Goal: Task Accomplishment & Management: Manage account settings

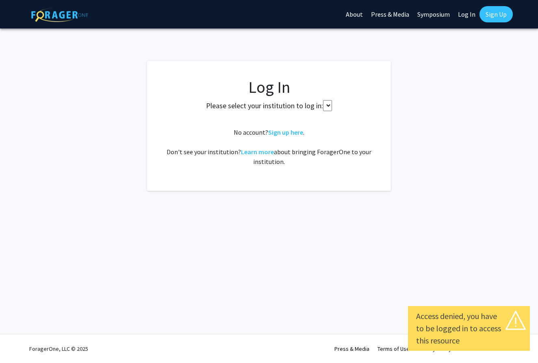
click at [326, 103] on select at bounding box center [327, 105] width 9 height 11
select select
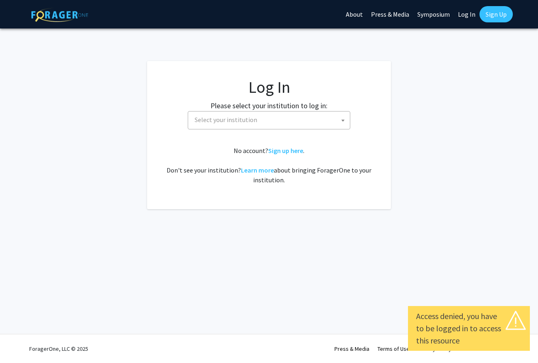
click at [319, 127] on span "Select your institution" at bounding box center [270, 119] width 158 height 17
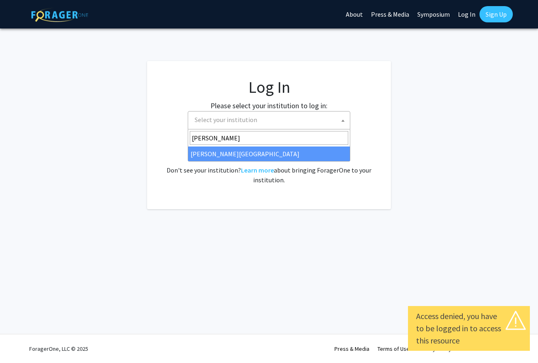
type input "jeffers"
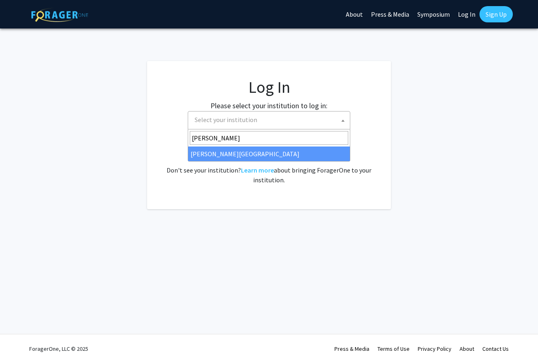
select select "24"
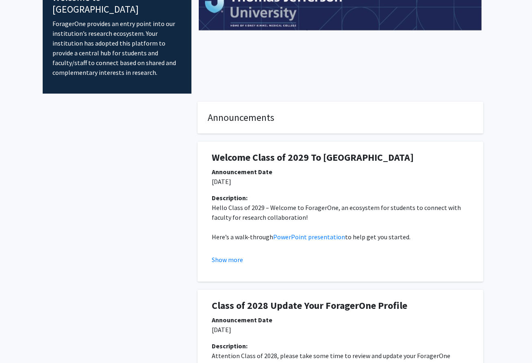
scroll to position [113, 0]
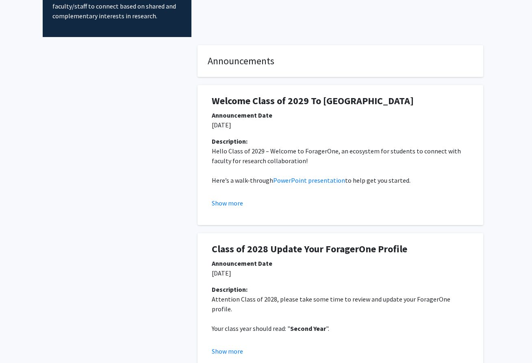
click at [420, 120] on p "[DATE]" at bounding box center [340, 125] width 257 height 10
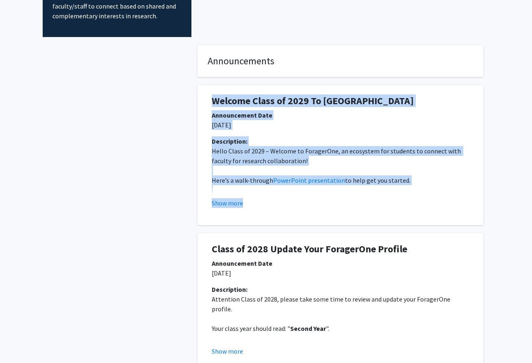
drag, startPoint x: 213, startPoint y: 86, endPoint x: 437, endPoint y: 199, distance: 251.2
click at [437, 199] on div "Welcome Class of 2029 To ForagerOne Announcement Date 08/15/2025 Description: H…" at bounding box center [341, 155] width 274 height 140
click at [437, 199] on div "Description: Hello Class of 2029 – Welcome to ForagerOne, an ecosystem for stud…" at bounding box center [340, 175] width 269 height 78
drag, startPoint x: 452, startPoint y: 202, endPoint x: 213, endPoint y: 90, distance: 264.5
click at [213, 90] on div "Welcome Class of 2029 To ForagerOne Announcement Date 08/15/2025 Description: H…" at bounding box center [341, 155] width 274 height 140
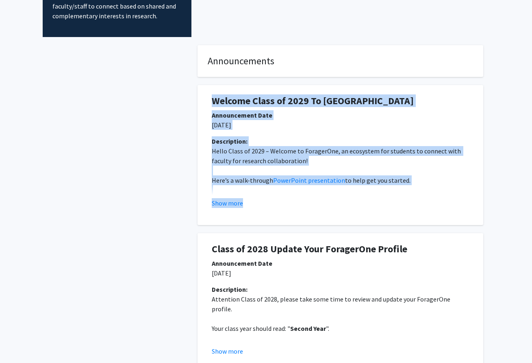
click at [213, 95] on h1 "Welcome Class of 2029 To [GEOGRAPHIC_DATA]" at bounding box center [340, 101] width 257 height 12
drag, startPoint x: 211, startPoint y: 86, endPoint x: 404, endPoint y: 208, distance: 228.7
click at [404, 208] on div "Welcome Class of 2029 To ForagerOne Announcement Date 08/15/2025 Description: H…" at bounding box center [341, 155] width 274 height 140
click at [405, 207] on div "Welcome Class of 2029 To ForagerOne Announcement Date 08/15/2025 Description: H…" at bounding box center [341, 155] width 274 height 140
drag, startPoint x: 414, startPoint y: 202, endPoint x: 202, endPoint y: 93, distance: 238.1
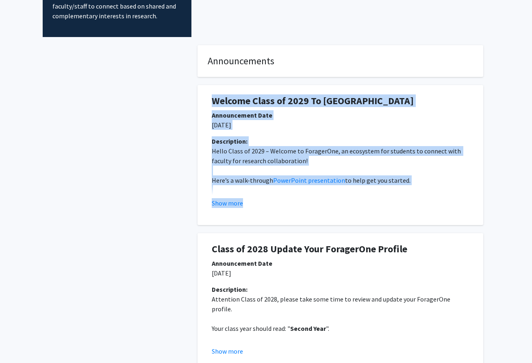
click at [202, 93] on div "Welcome Class of 2029 To ForagerOne Announcement Date 08/15/2025 Description: H…" at bounding box center [341, 155] width 286 height 140
drag, startPoint x: 213, startPoint y: 91, endPoint x: 302, endPoint y: 209, distance: 148.5
click at [302, 209] on div "Welcome Class of 2029 To ForagerOne Announcement Date 08/15/2025 Description: H…" at bounding box center [341, 155] width 274 height 140
click at [324, 204] on div "Welcome Class of 2029 To ForagerOne Announcement Date 08/15/2025 Description: H…" at bounding box center [341, 155] width 274 height 140
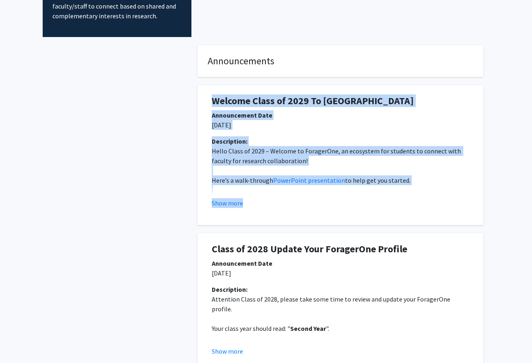
drag, startPoint x: 367, startPoint y: 193, endPoint x: 211, endPoint y: 91, distance: 187.0
click at [211, 91] on div "Welcome Class of 2029 To ForagerOne Announcement Date 08/15/2025 Description: H…" at bounding box center [341, 155] width 274 height 140
click at [211, 95] on div "Welcome Class of 2029 To [GEOGRAPHIC_DATA]" at bounding box center [340, 102] width 269 height 15
drag, startPoint x: 212, startPoint y: 87, endPoint x: 346, endPoint y: 209, distance: 180.7
click at [346, 209] on div "Welcome Class of 2029 To ForagerOne Announcement Date 08/15/2025 Description: H…" at bounding box center [341, 155] width 274 height 140
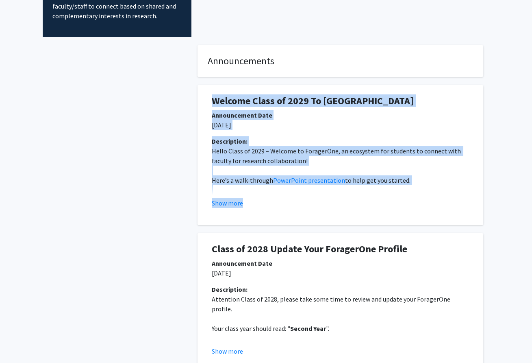
click at [352, 214] on div at bounding box center [340, 214] width 269 height 0
drag, startPoint x: 366, startPoint y: 195, endPoint x: 217, endPoint y: 80, distance: 188.8
click at [217, 85] on div "Welcome Class of 2029 To ForagerOne Announcement Date 08/15/2025 Description: H…" at bounding box center [341, 155] width 274 height 140
drag, startPoint x: 221, startPoint y: 87, endPoint x: 326, endPoint y: 197, distance: 151.5
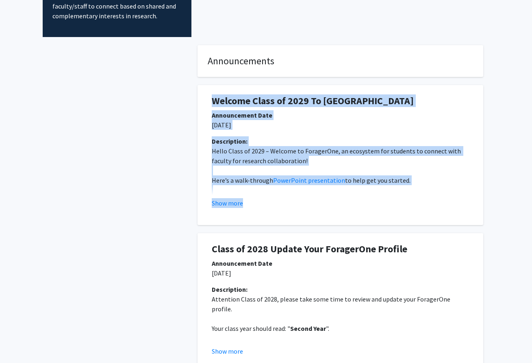
click at [326, 197] on div "Welcome Class of 2029 To ForagerOne Announcement Date 08/15/2025 Description: H…" at bounding box center [341, 155] width 274 height 140
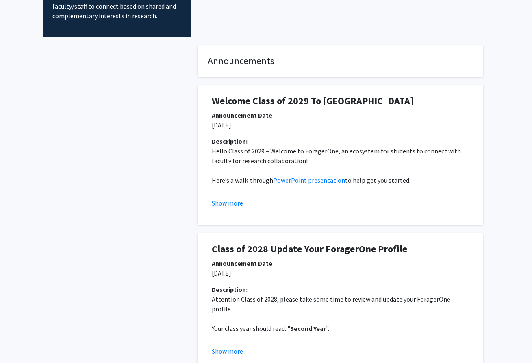
click at [339, 198] on div "Show more" at bounding box center [340, 203] width 257 height 10
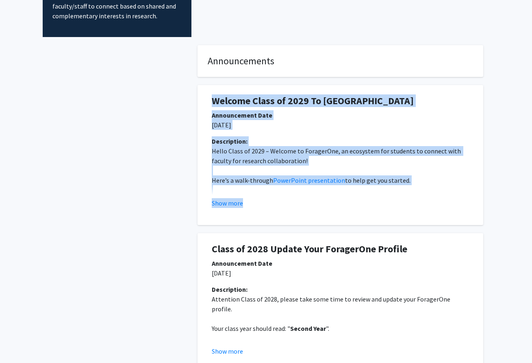
drag, startPoint x: 339, startPoint y: 188, endPoint x: 207, endPoint y: 93, distance: 162.7
click at [207, 93] on div "Welcome Class of 2029 To ForagerOne Announcement Date 08/15/2025 Description: H…" at bounding box center [341, 155] width 274 height 140
click at [207, 95] on div "Welcome Class of 2029 To [GEOGRAPHIC_DATA]" at bounding box center [340, 102] width 269 height 15
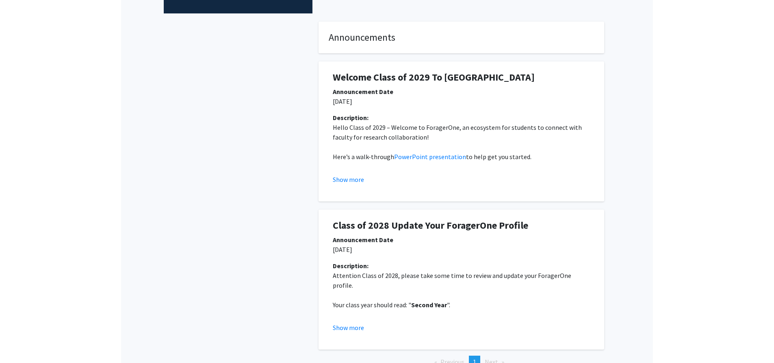
scroll to position [0, 0]
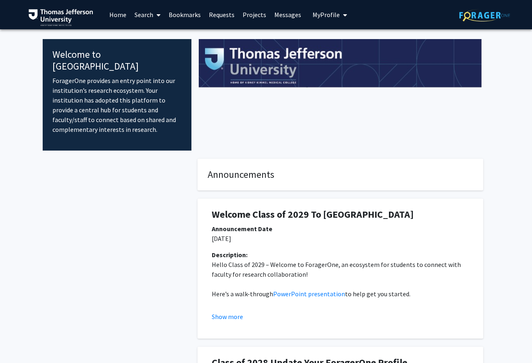
click at [227, 102] on div at bounding box center [340, 94] width 298 height 111
click at [332, 17] on span "My Profile" at bounding box center [326, 15] width 27 height 8
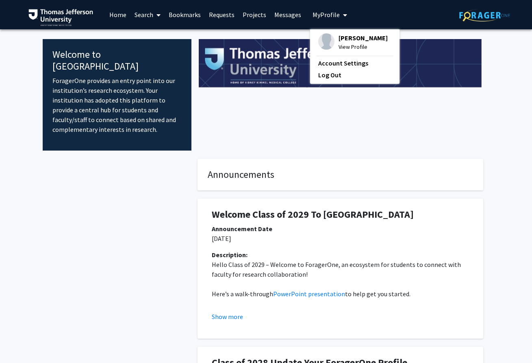
click at [339, 42] on span "[PERSON_NAME]" at bounding box center [363, 37] width 49 height 9
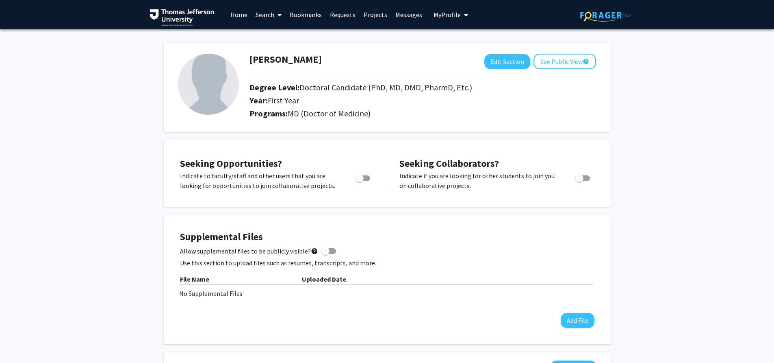
drag, startPoint x: 89, startPoint y: 89, endPoint x: 100, endPoint y: 87, distance: 11.2
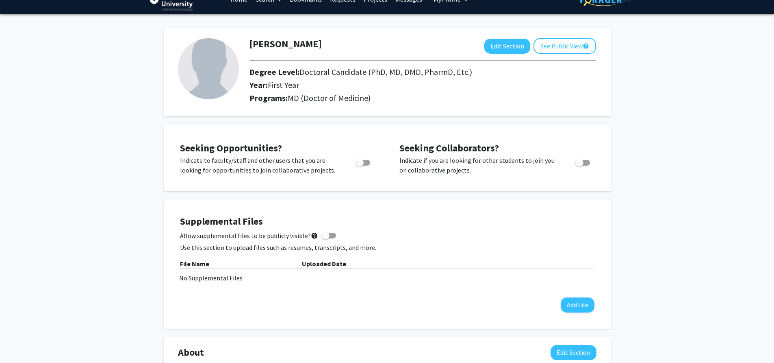
scroll to position [21, 0]
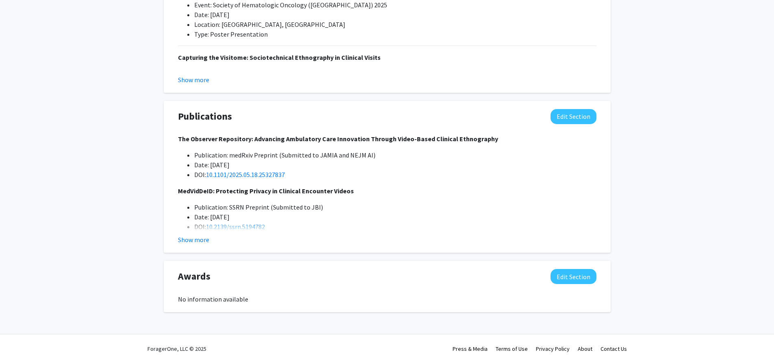
scroll to position [0, 0]
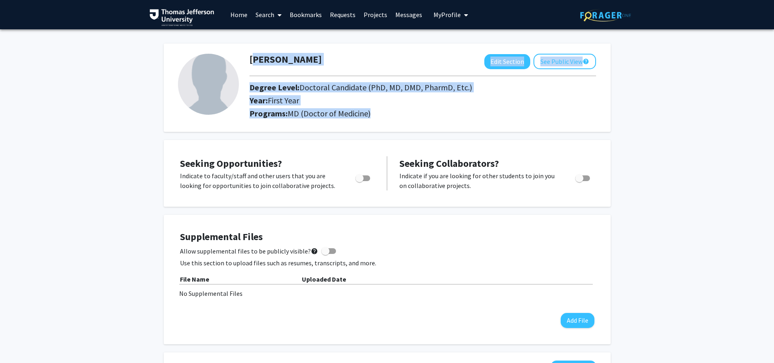
drag, startPoint x: 250, startPoint y: 59, endPoint x: 425, endPoint y: 124, distance: 185.8
click at [425, 124] on div "[PERSON_NAME] Edit Section See Public View help Degree Level: Doctoral Candidat…" at bounding box center [387, 87] width 447 height 88
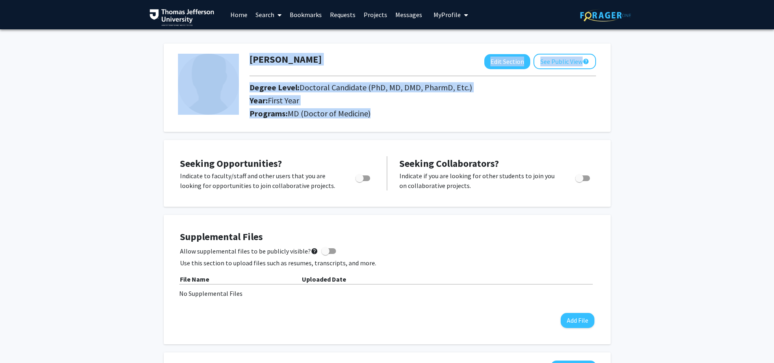
drag, startPoint x: 384, startPoint y: 93, endPoint x: 206, endPoint y: 56, distance: 182.6
click at [197, 46] on div "[PERSON_NAME] Edit Section See Public View help Degree Level: Doctoral Candidat…" at bounding box center [387, 87] width 447 height 88
click at [252, 65] on h1 "[PERSON_NAME]" at bounding box center [286, 60] width 72 height 12
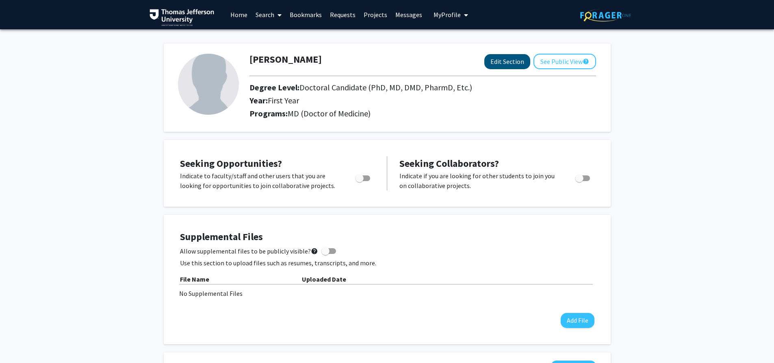
click at [513, 58] on button "Edit Section" at bounding box center [507, 61] width 46 height 15
select select "first_year"
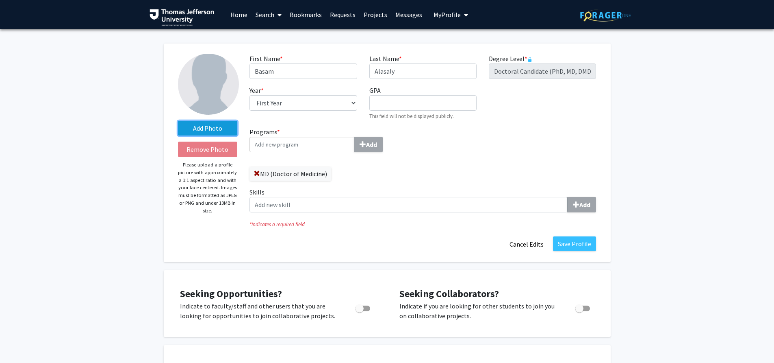
click at [217, 130] on label "Add Photo" at bounding box center [208, 128] width 60 height 15
click at [0, 0] on input "Add Photo" at bounding box center [0, 0] width 0 height 0
click at [521, 249] on button "Cancel Edits" at bounding box center [526, 243] width 45 height 15
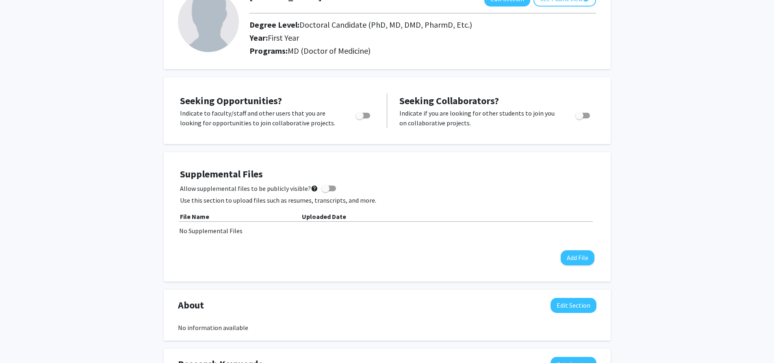
scroll to position [68, 0]
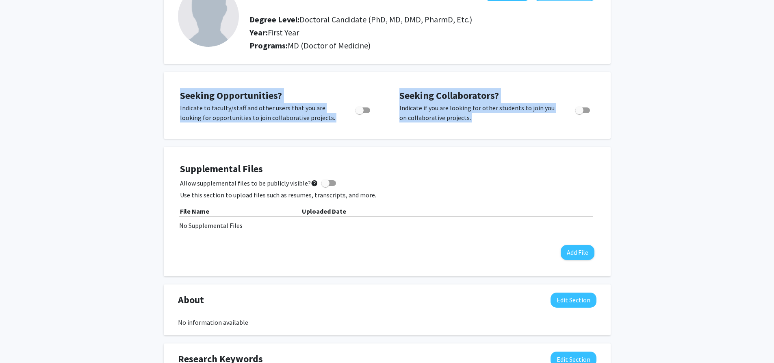
drag, startPoint x: 175, startPoint y: 85, endPoint x: 588, endPoint y: 126, distance: 415.3
click at [538, 126] on div "Seeking Opportunities? Indicate to faculty/staff and other users that you are l…" at bounding box center [387, 105] width 431 height 50
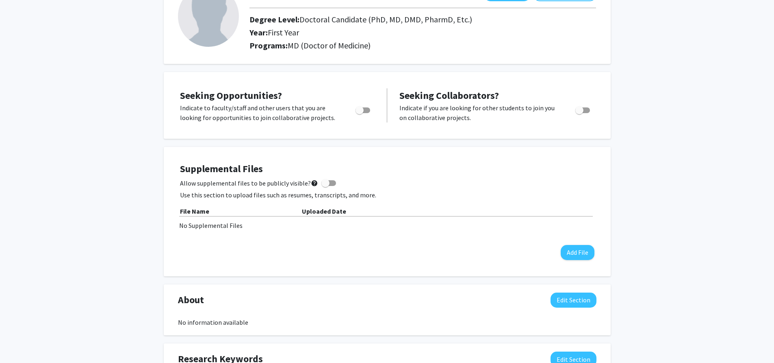
scroll to position [167, 0]
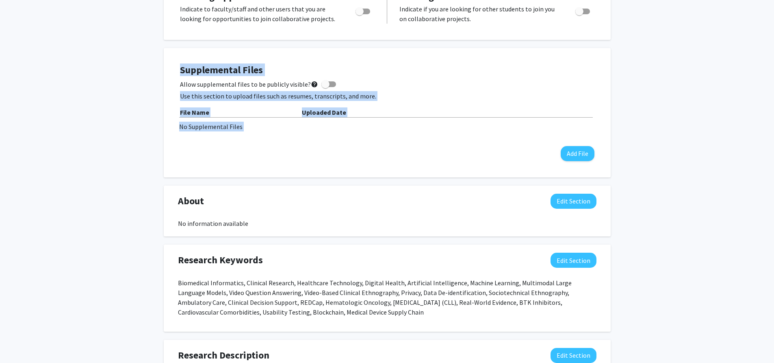
drag, startPoint x: 171, startPoint y: 54, endPoint x: 607, endPoint y: 213, distance: 464.1
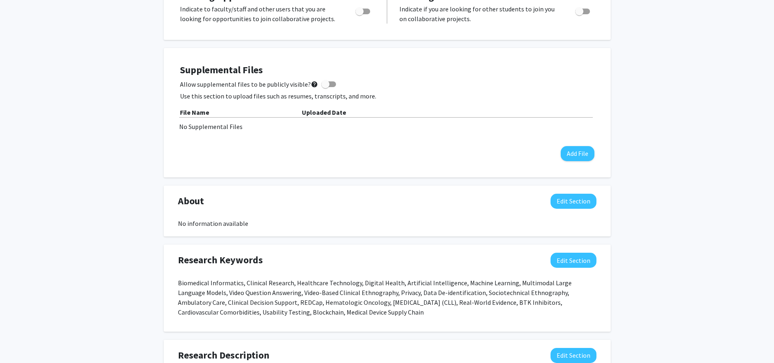
click at [538, 199] on div "Basam Alasaly Edit Section See Public View help Degree Level: Doctoral Candidat…" at bounding box center [387, 359] width 774 height 992
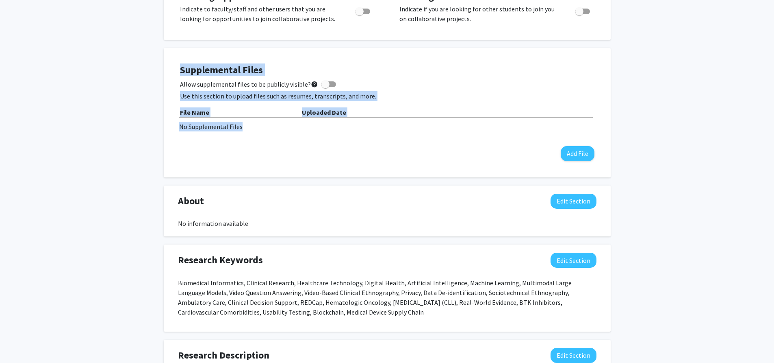
drag, startPoint x: 169, startPoint y: 62, endPoint x: 629, endPoint y: 156, distance: 468.8
click at [538, 156] on div "Basam Alasaly Edit Section See Public View help Degree Level: Doctoral Candidat…" at bounding box center [387, 359] width 774 height 992
drag, startPoint x: 172, startPoint y: 61, endPoint x: 634, endPoint y: 163, distance: 473.4
click at [538, 156] on div "Supplemental Files Allow supplemental files to be publicly visible? help Use th…" at bounding box center [387, 112] width 431 height 113
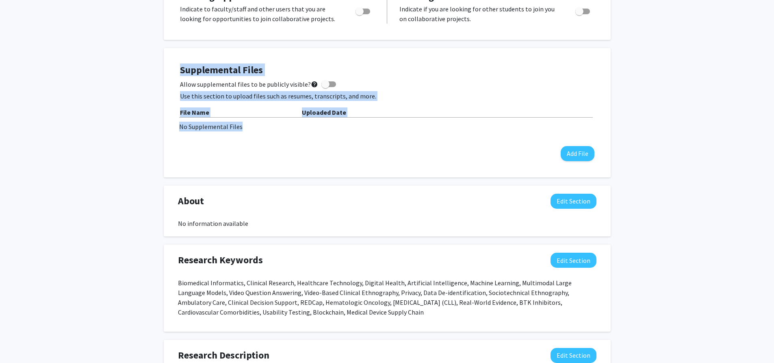
click at [538, 164] on div "Basam Alasaly Edit Section See Public View help Degree Level: Doctoral Candidat…" at bounding box center [387, 359] width 774 height 992
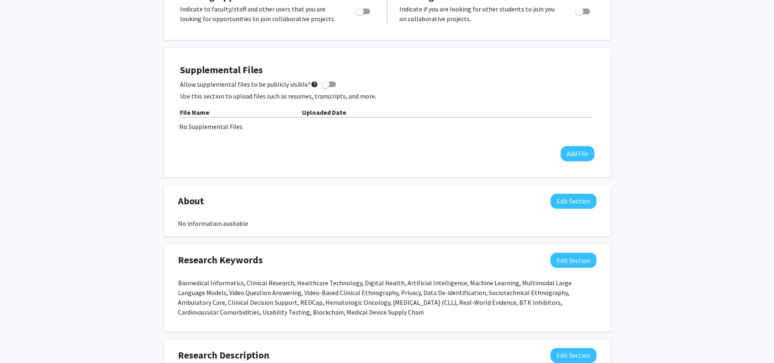
scroll to position [308, 0]
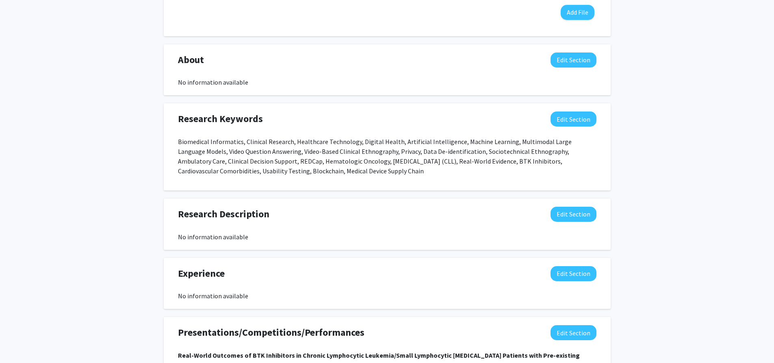
drag, startPoint x: 172, startPoint y: 54, endPoint x: 371, endPoint y: 66, distance: 199.9
click at [378, 67] on div "About Edit Section" at bounding box center [387, 61] width 431 height 19
click at [361, 64] on div "About Edit Section" at bounding box center [387, 61] width 431 height 19
drag, startPoint x: 189, startPoint y: 62, endPoint x: 265, endPoint y: 85, distance: 80.1
click at [265, 85] on div "About Edit Section No information available" at bounding box center [387, 69] width 431 height 35
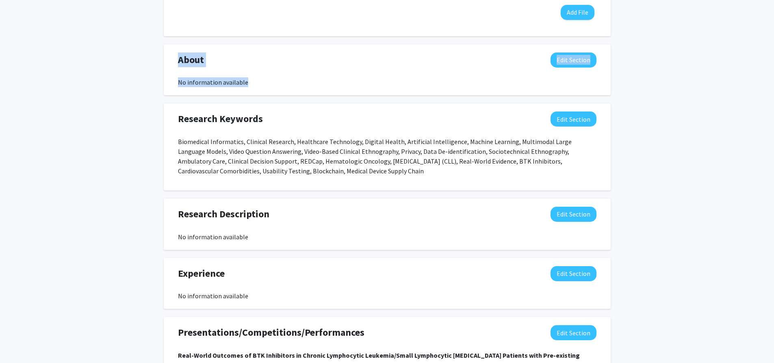
click at [267, 85] on div "No information available" at bounding box center [387, 82] width 419 height 10
drag, startPoint x: 170, startPoint y: 115, endPoint x: 585, endPoint y: 182, distance: 420.4
click at [538, 182] on div "Research Keywords Edit Section Biomedical Informatics, Clinical Research, Healt…" at bounding box center [387, 146] width 447 height 87
click at [538, 182] on div "Biomedical Informatics, Clinical Research, Healthcare Technology, Digital Healt…" at bounding box center [387, 160] width 419 height 46
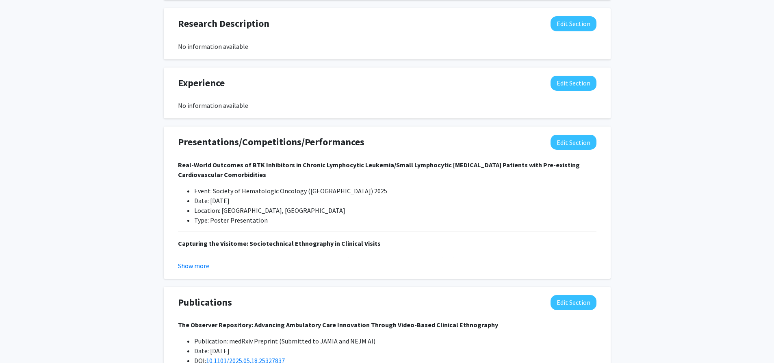
scroll to position [503, 0]
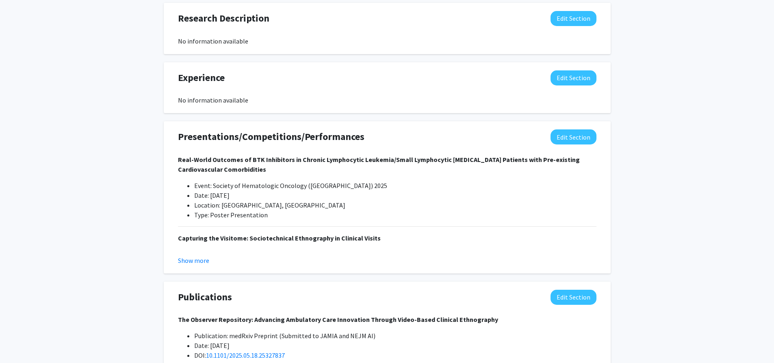
click at [538, 142] on div "Basam Alasaly Edit Section See Public View help Degree Level: Doctoral Candidat…" at bounding box center [387, 22] width 774 height 992
click at [83, 321] on div "Basam Alasaly Edit Section See Public View help Degree Level: Doctoral Candidat…" at bounding box center [387, 22] width 774 height 992
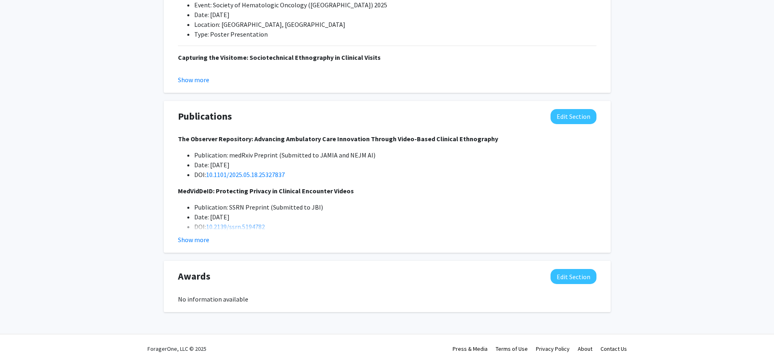
scroll to position [0, 0]
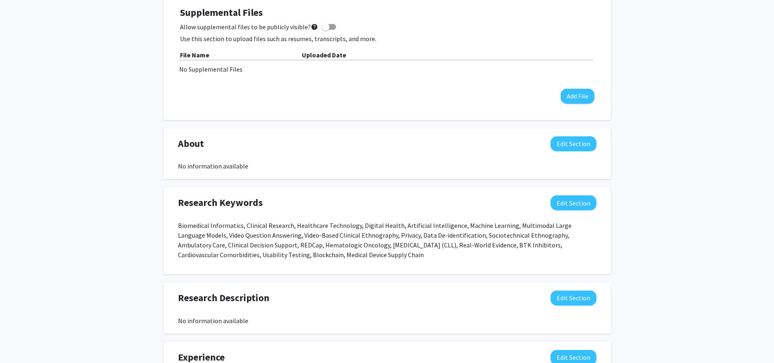
scroll to position [234, 0]
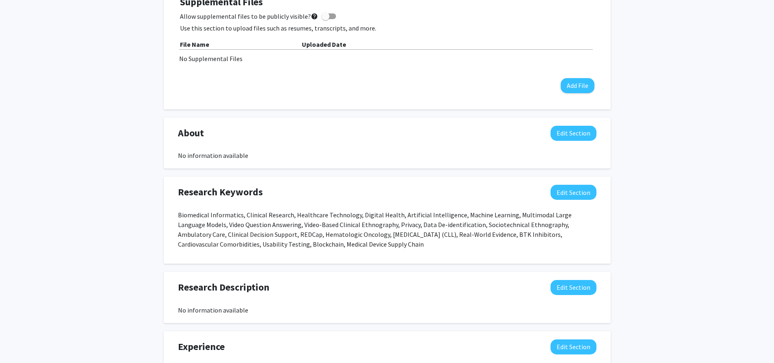
click at [538, 71] on div "Basam Alasaly Edit Section See Public View help Degree Level: Doctoral Candidat…" at bounding box center [387, 291] width 774 height 992
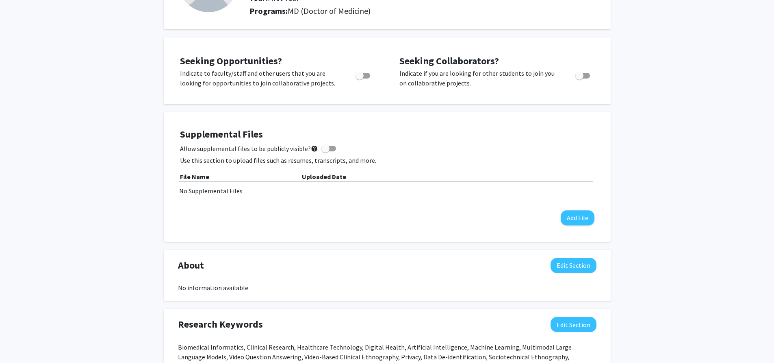
scroll to position [19, 0]
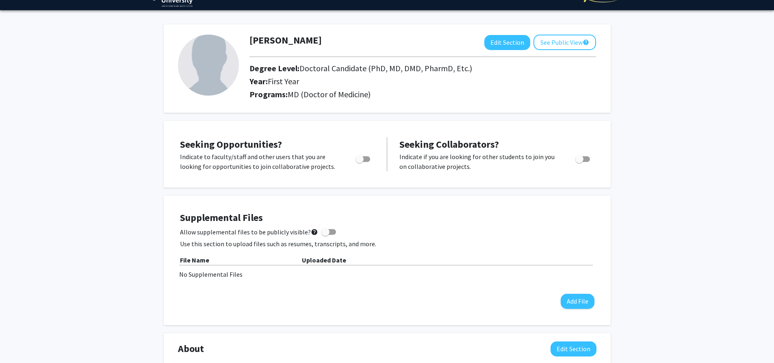
click at [383, 213] on div "Supplemental Files Allow supplemental files to be publicly visible? help Use th…" at bounding box center [387, 260] width 431 height 113
click at [259, 219] on h4 "Supplemental Files" at bounding box center [387, 218] width 415 height 12
click at [313, 213] on div "Supplemental Files Allow supplemental files to be publicly visible? help Use th…" at bounding box center [387, 260] width 431 height 113
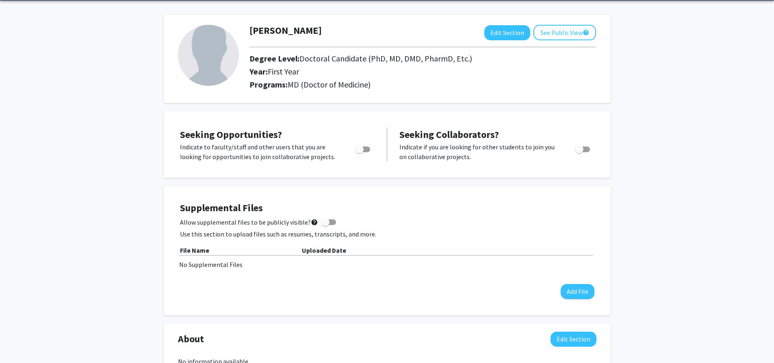
scroll to position [0, 0]
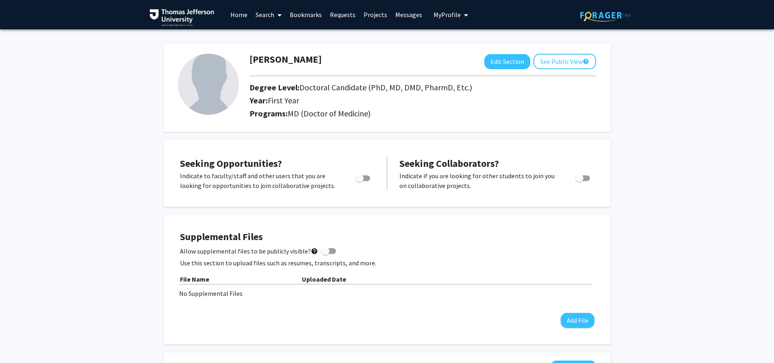
click at [456, 44] on div "[PERSON_NAME] Edit Section See Public View help Degree Level: Doctoral Candidat…" at bounding box center [387, 83] width 447 height 96
click at [240, 71] on div at bounding box center [208, 88] width 72 height 68
click at [508, 56] on button "Edit Section" at bounding box center [507, 61] width 46 height 15
select select "first_year"
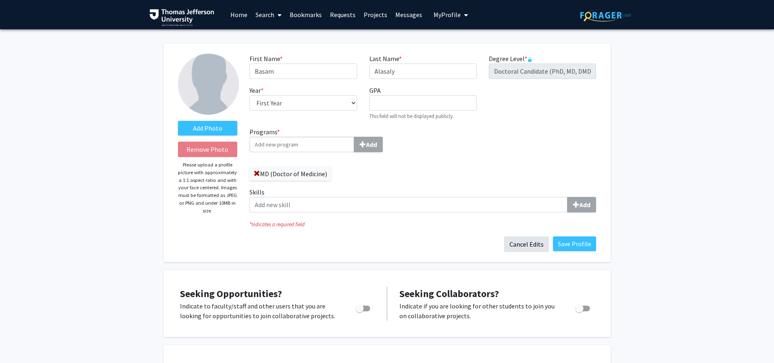
click at [534, 243] on button "Cancel Edits" at bounding box center [526, 243] width 45 height 15
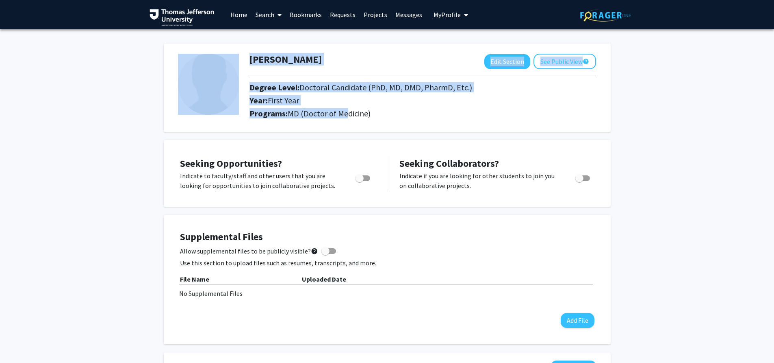
drag, startPoint x: 265, startPoint y: 73, endPoint x: 400, endPoint y: 124, distance: 144.6
click at [346, 115] on form "[PERSON_NAME] Edit Section See Public View help Degree Level: Doctoral Candidat…" at bounding box center [387, 88] width 431 height 68
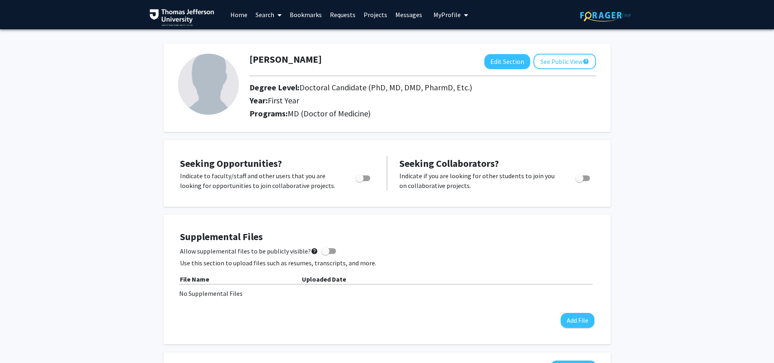
click at [401, 124] on div "[PERSON_NAME] Edit Section See Public View help Degree Level: Doctoral Candidat…" at bounding box center [387, 87] width 447 height 88
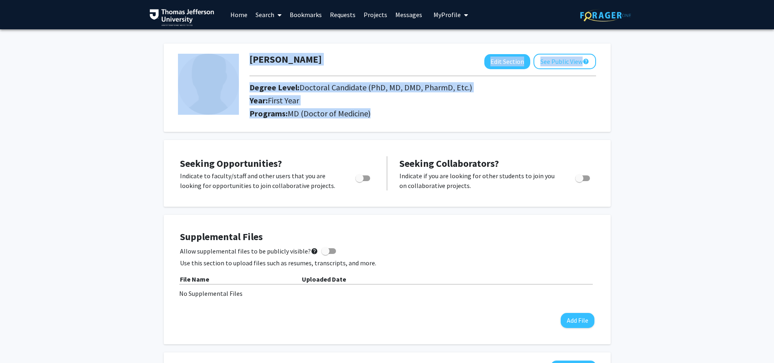
drag, startPoint x: 419, startPoint y: 120, endPoint x: 163, endPoint y: 65, distance: 261.5
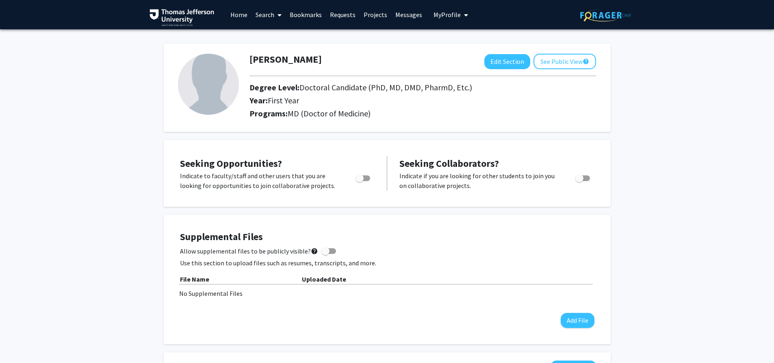
click at [481, 48] on div "[PERSON_NAME] Edit Section See Public View help Degree Level: Doctoral Candidat…" at bounding box center [387, 87] width 447 height 88
drag, startPoint x: 176, startPoint y: 50, endPoint x: 433, endPoint y: 106, distance: 262.5
click at [432, 106] on div "[PERSON_NAME] Edit Section See Public View help Degree Level: Doctoral Candidat…" at bounding box center [387, 87] width 447 height 88
click at [435, 109] on div "Year: First Year" at bounding box center [391, 102] width 297 height 13
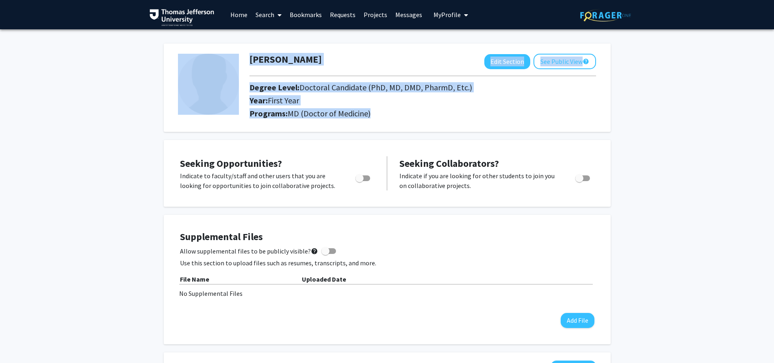
drag, startPoint x: 450, startPoint y: 117, endPoint x: 191, endPoint y: 59, distance: 265.1
click at [191, 59] on form "[PERSON_NAME] Edit Section See Public View help Degree Level: Doctoral Candidat…" at bounding box center [387, 88] width 431 height 68
click at [180, 56] on div at bounding box center [208, 88] width 72 height 68
drag, startPoint x: 170, startPoint y: 52, endPoint x: 512, endPoint y: 125, distance: 349.6
click at [487, 120] on div "[PERSON_NAME] Edit Section See Public View help Degree Level: Doctoral Candidat…" at bounding box center [387, 87] width 447 height 88
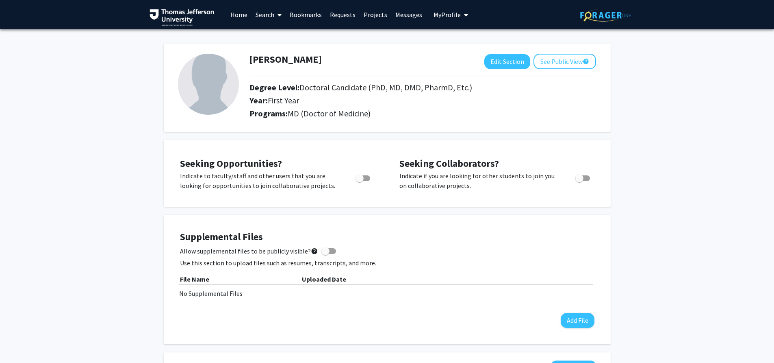
drag, startPoint x: 512, startPoint y: 125, endPoint x: 562, endPoint y: 129, distance: 50.2
click at [512, 125] on div "[PERSON_NAME] Edit Section See Public View help Degree Level: Doctoral Candidat…" at bounding box center [387, 87] width 447 height 88
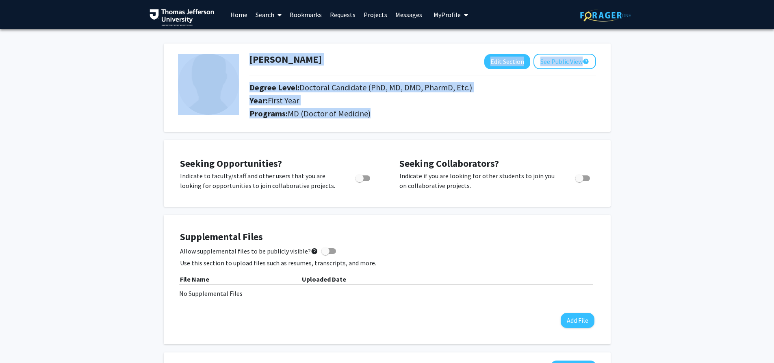
drag, startPoint x: 604, startPoint y: 119, endPoint x: 192, endPoint y: 51, distance: 418.1
click at [192, 51] on div "[PERSON_NAME] Edit Section See Public View help Degree Level: Doctoral Candidat…" at bounding box center [387, 87] width 447 height 88
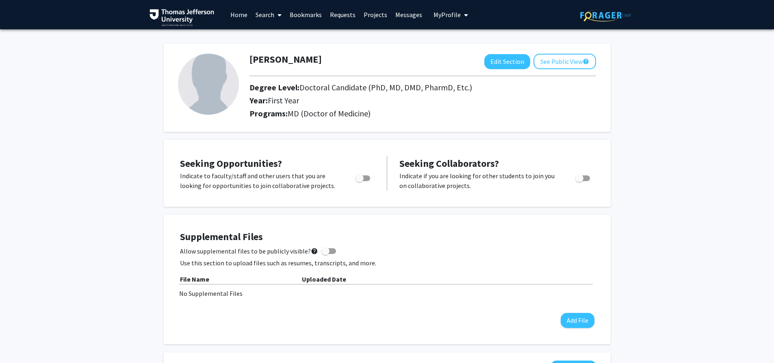
click at [538, 0] on div "Skip navigation Home Search Bookmarks Requests Projects Messages My Profile Bas…" at bounding box center [387, 14] width 774 height 29
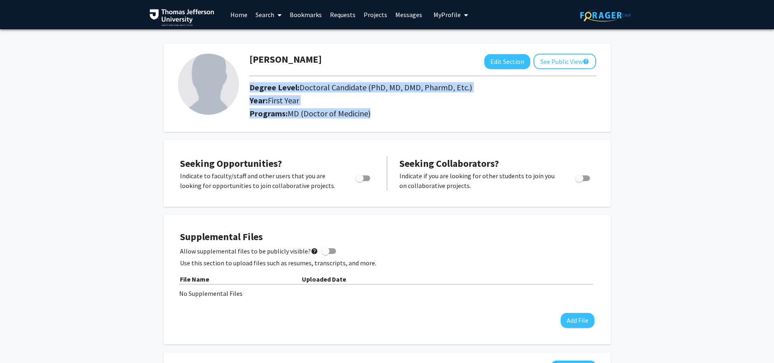
drag, startPoint x: 412, startPoint y: 110, endPoint x: 248, endPoint y: 83, distance: 166.0
click at [248, 83] on div "[PERSON_NAME] Edit Section See Public View help Degree Level: Doctoral Candidat…" at bounding box center [422, 88] width 359 height 68
click at [248, 83] on div at bounding box center [422, 75] width 359 height 13
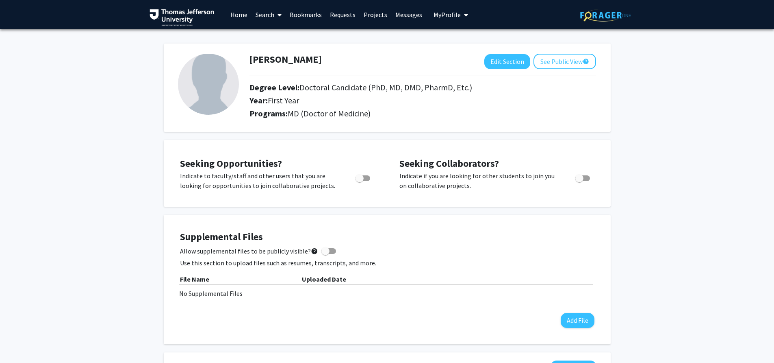
drag, startPoint x: 253, startPoint y: 63, endPoint x: 338, endPoint y: 65, distance: 85.4
click at [338, 65] on div "Basam Alasaly Edit Section See Public View help" at bounding box center [422, 61] width 359 height 15
drag, startPoint x: 294, startPoint y: 62, endPoint x: 264, endPoint y: 61, distance: 30.1
click at [264, 61] on div "Basam Alasaly Edit Section See Public View help" at bounding box center [422, 61] width 359 height 15
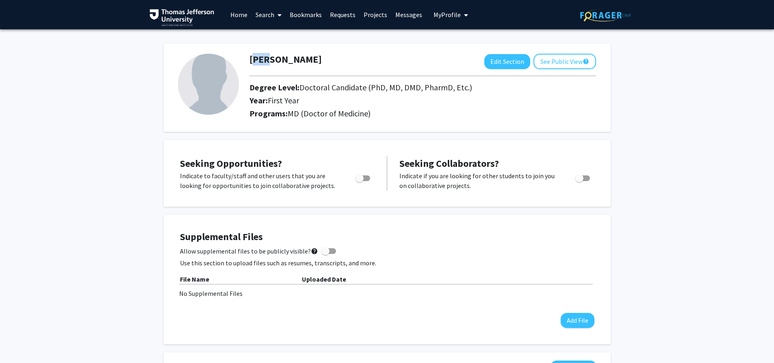
click at [264, 61] on h1 "[PERSON_NAME]" at bounding box center [286, 60] width 72 height 12
click at [321, 65] on div "Basam Alasaly Edit Section See Public View help" at bounding box center [422, 61] width 359 height 15
click at [488, 69] on button "Edit Section" at bounding box center [507, 61] width 46 height 15
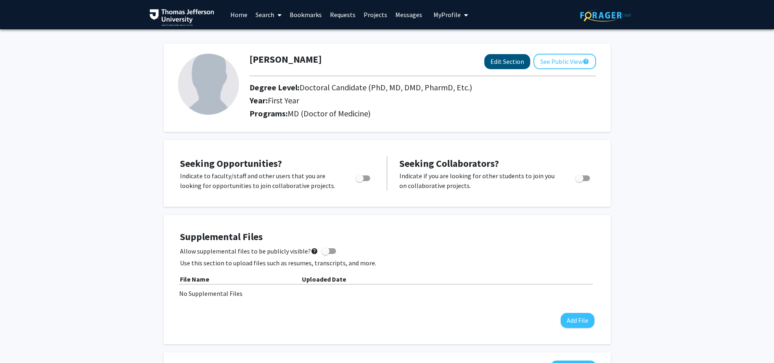
select select "first_year"
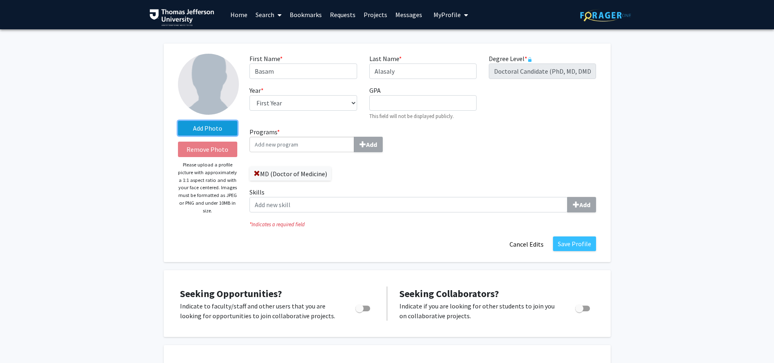
click at [236, 130] on label "Add Photo" at bounding box center [208, 128] width 60 height 15
click at [0, 0] on input "Add Photo" at bounding box center [0, 0] width 0 height 0
click at [300, 139] on input "Programs * Add" at bounding box center [302, 144] width 105 height 15
click at [464, 169] on div "Programs * Add MD (Doctor of Medicine) Skills Add" at bounding box center [422, 173] width 359 height 92
click at [189, 132] on label "Add Photo" at bounding box center [208, 128] width 60 height 15
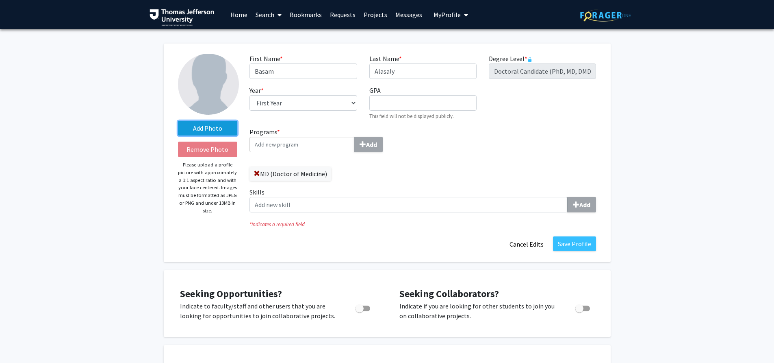
click at [0, 0] on input "Add Photo" at bounding box center [0, 0] width 0 height 0
click at [195, 129] on label "Add Photo" at bounding box center [208, 128] width 60 height 15
click at [0, 0] on input "Add Photo" at bounding box center [0, 0] width 0 height 0
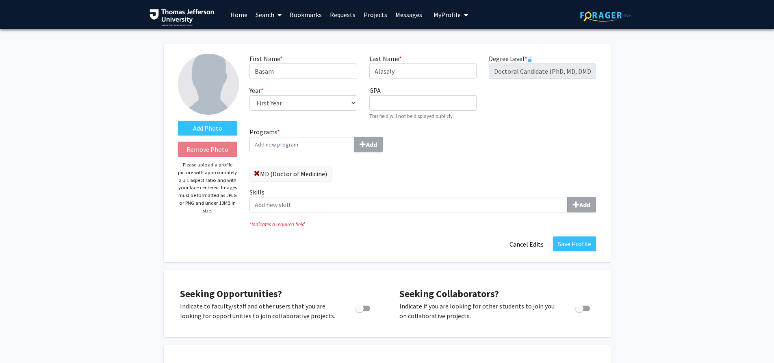
click at [538, 150] on div "Programs * Add MD (Doctor of Medicine) Skills Add" at bounding box center [422, 173] width 359 height 92
click at [218, 128] on label "Add Photo" at bounding box center [208, 128] width 60 height 15
click at [0, 0] on input "Add Photo" at bounding box center [0, 0] width 0 height 0
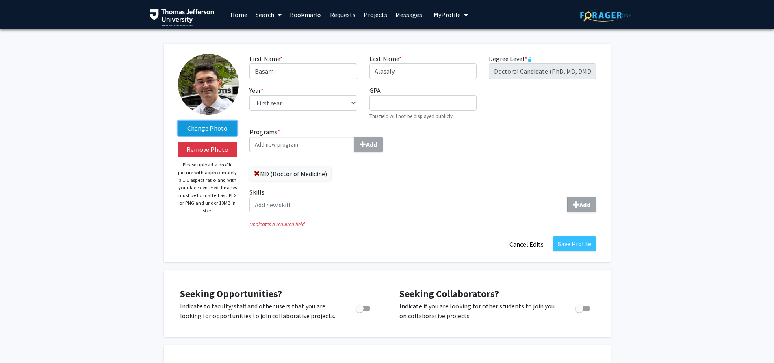
click at [213, 128] on label "Change Photo" at bounding box center [208, 128] width 60 height 15
click at [0, 0] on input "Change Photo" at bounding box center [0, 0] width 0 height 0
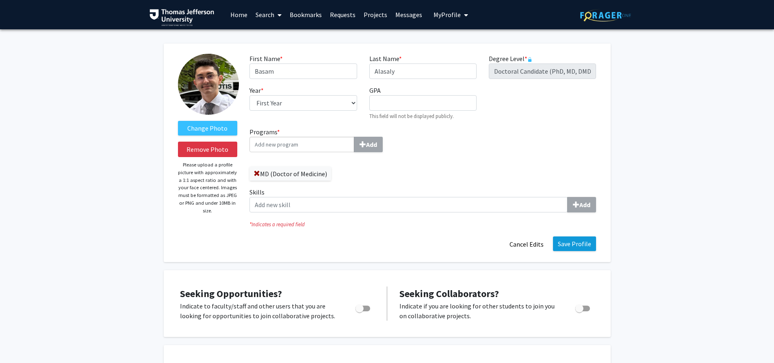
click at [538, 240] on button "Save Profile" at bounding box center [574, 243] width 43 height 15
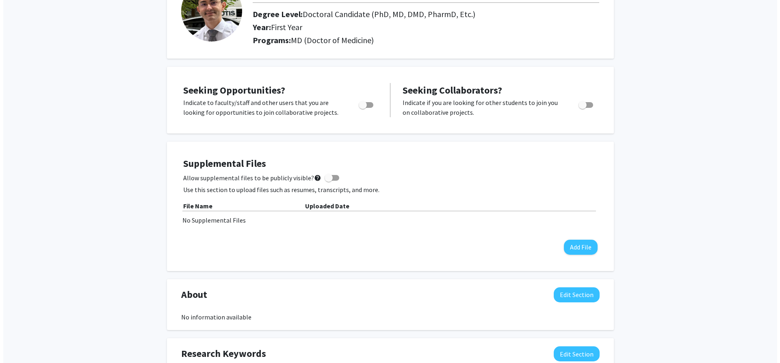
scroll to position [78, 0]
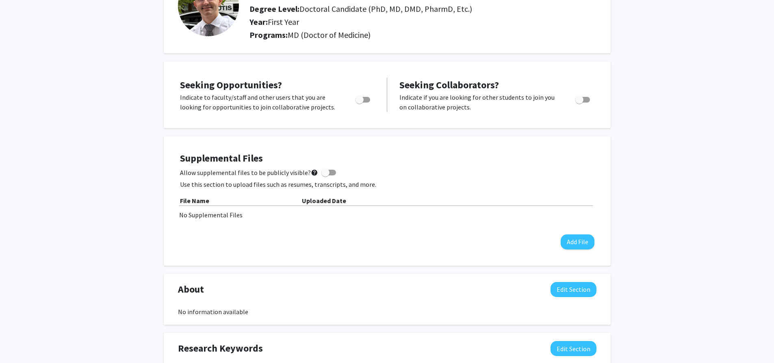
click at [321, 174] on span at bounding box center [325, 172] width 8 height 8
click at [325, 175] on input "Allow supplemental files to be publicly visible? help" at bounding box center [325, 175] width 0 height 0
checkbox input "true"
click at [538, 245] on button "Add File" at bounding box center [578, 241] width 34 height 15
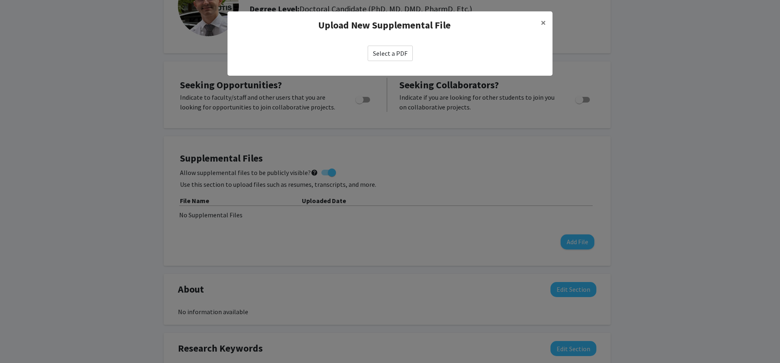
click at [389, 52] on label "Select a PDF" at bounding box center [390, 53] width 45 height 15
click at [0, 0] on input "Select a PDF" at bounding box center [0, 0] width 0 height 0
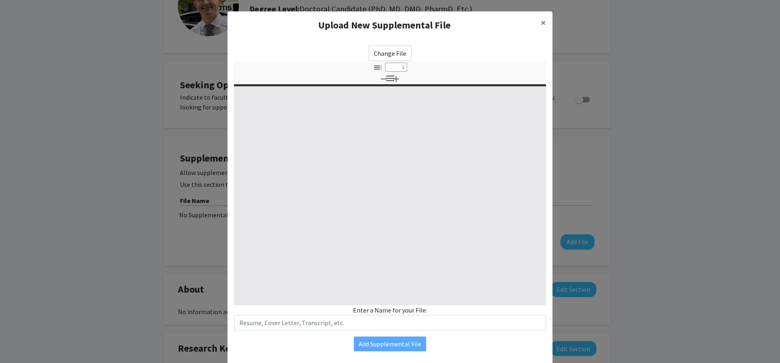
select select "custom"
type input "0"
select select "custom"
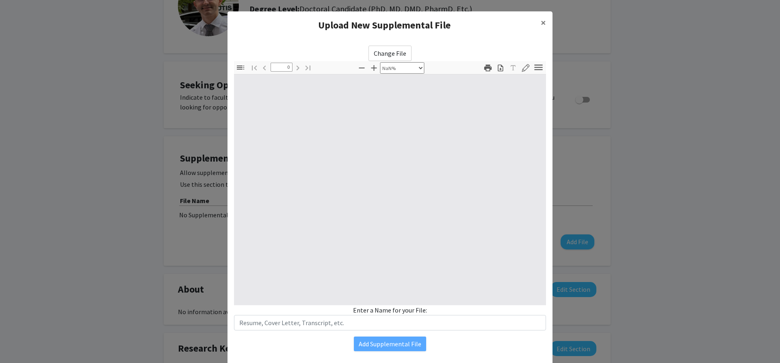
type input "1"
select select "auto"
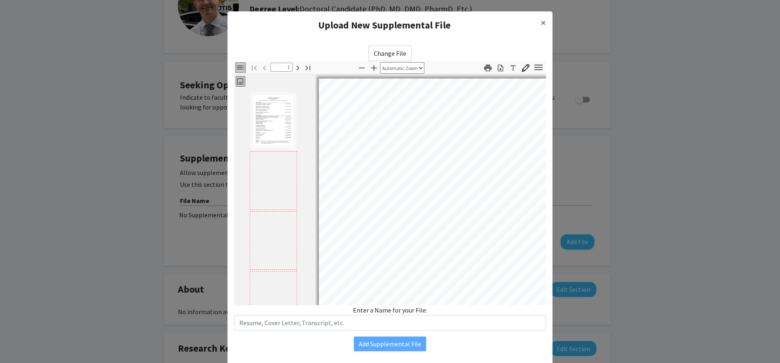
scroll to position [1, 0]
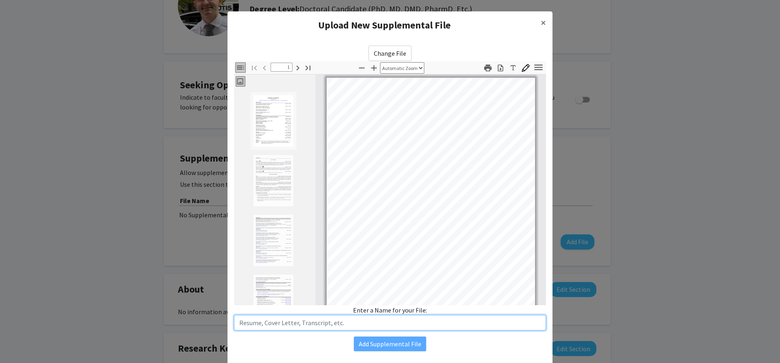
click at [332, 323] on input "text" at bounding box center [390, 322] width 312 height 15
type input "Resumé"
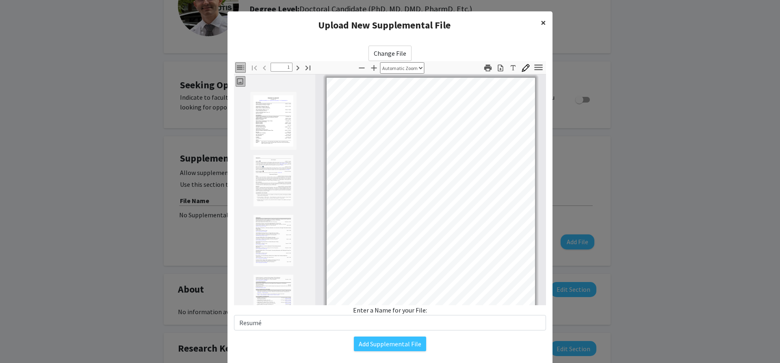
click at [538, 21] on span "×" at bounding box center [543, 22] width 5 height 13
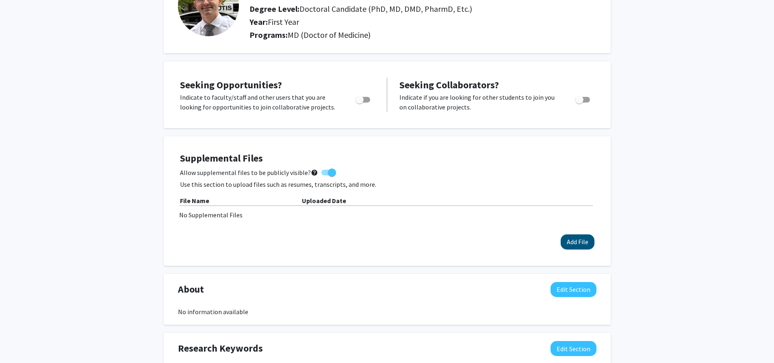
click at [538, 240] on button "Add File" at bounding box center [578, 241] width 34 height 15
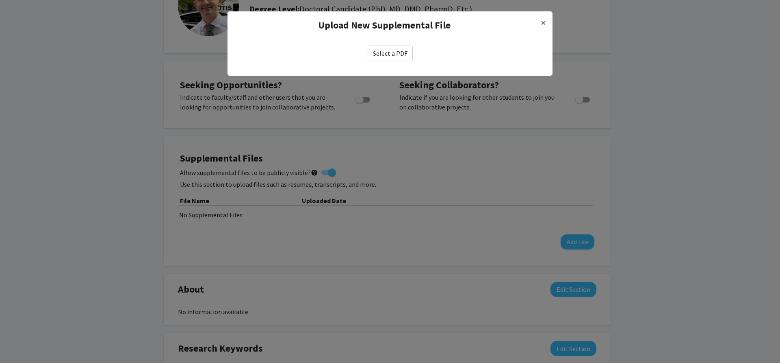
click at [401, 50] on label "Select a PDF" at bounding box center [390, 53] width 45 height 15
click at [0, 0] on input "Select a PDF" at bounding box center [0, 0] width 0 height 0
select select "custom"
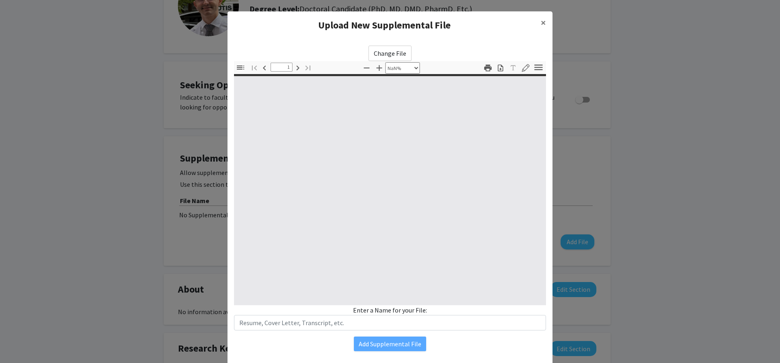
type input "0"
select select "custom"
type input "1"
select select "auto"
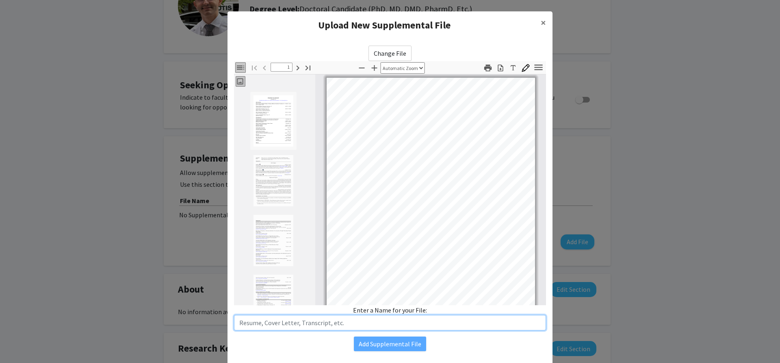
click at [344, 323] on input "text" at bounding box center [390, 322] width 312 height 15
type input "Resumé"
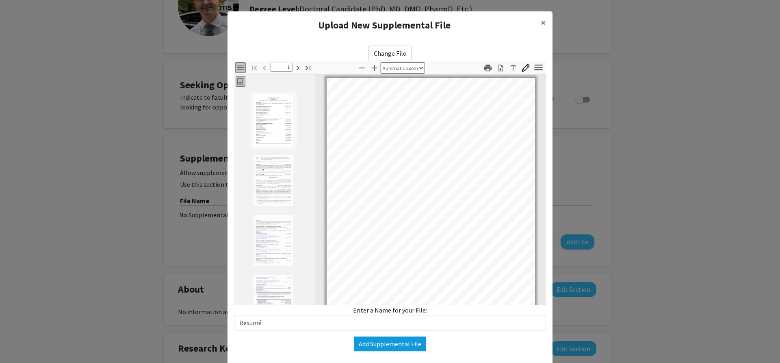
click at [393, 344] on button "Add Supplemental File" at bounding box center [390, 343] width 72 height 15
click at [440, 347] on div "Add Supplemental File" at bounding box center [390, 343] width 312 height 15
click at [404, 346] on button "Add Supplemental File" at bounding box center [390, 343] width 72 height 15
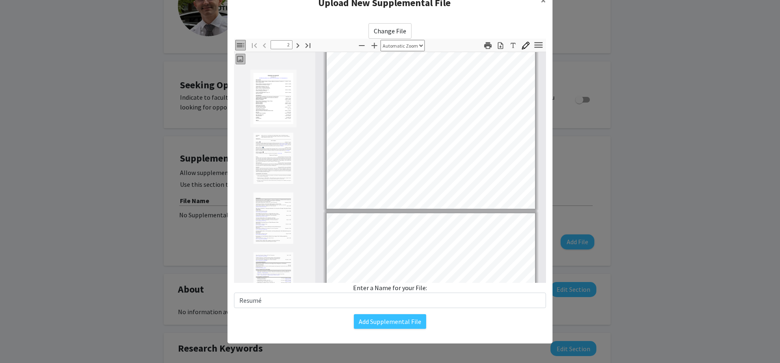
scroll to position [206, 0]
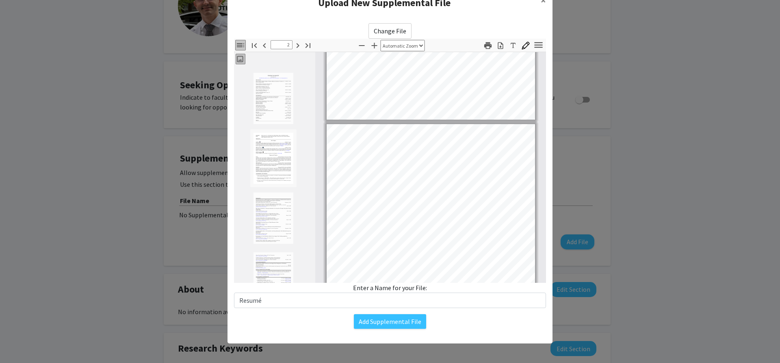
type input "1"
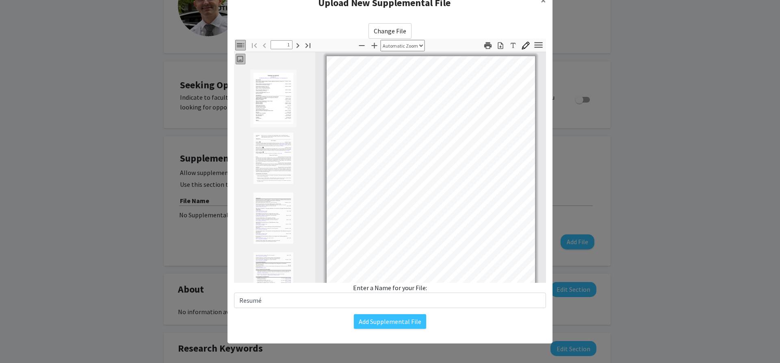
scroll to position [0, 0]
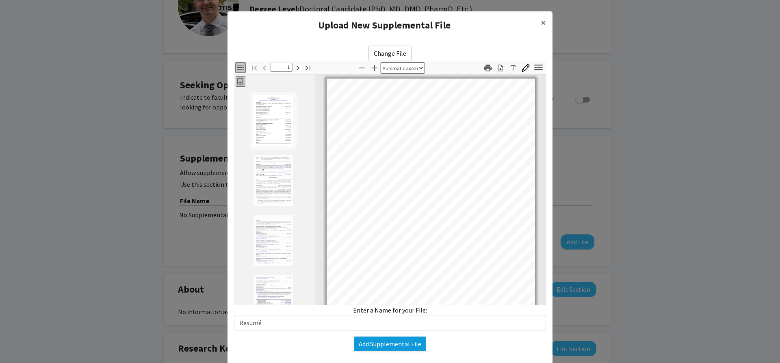
click at [414, 343] on button "Add Supplemental File" at bounding box center [390, 343] width 72 height 15
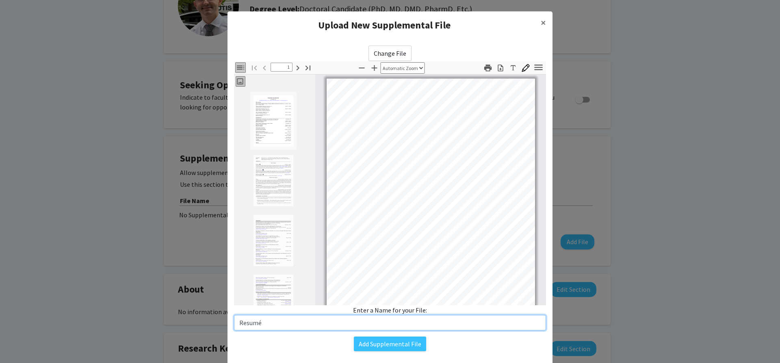
click at [325, 321] on input "Resumé" at bounding box center [390, 322] width 312 height 15
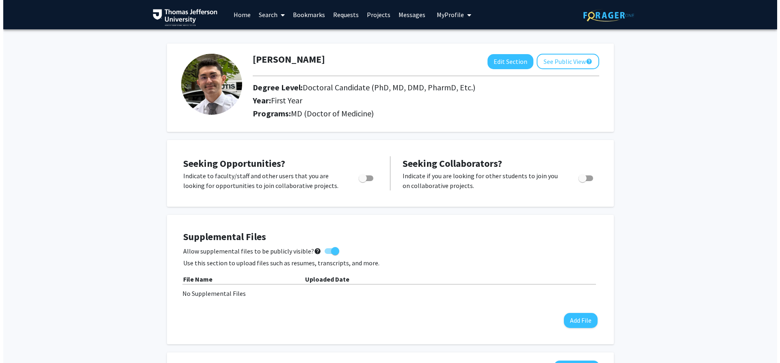
scroll to position [172, 0]
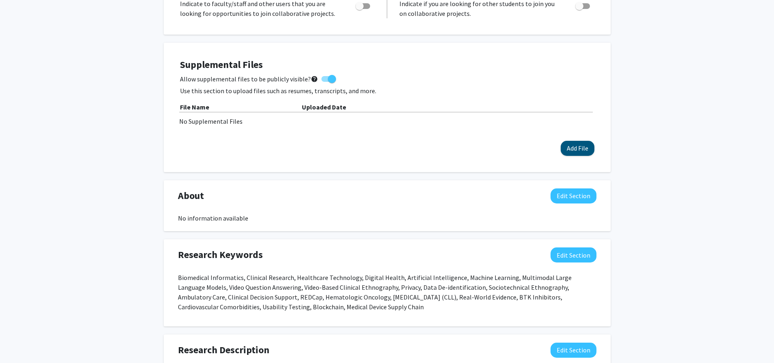
click at [584, 146] on button "Add File" at bounding box center [578, 148] width 34 height 15
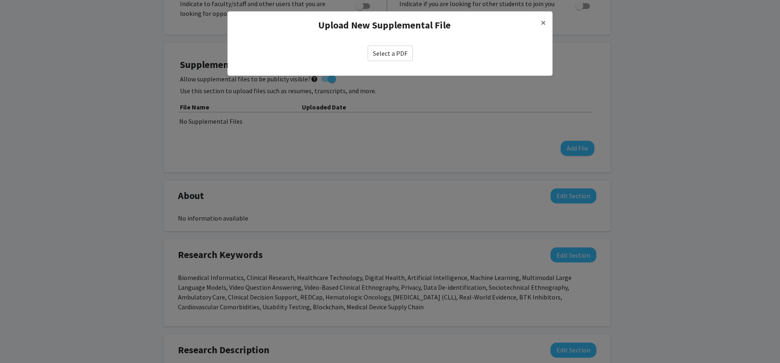
click at [382, 55] on label "Select a PDF" at bounding box center [390, 53] width 45 height 15
click at [0, 0] on input "Select a PDF" at bounding box center [0, 0] width 0 height 0
select select "custom"
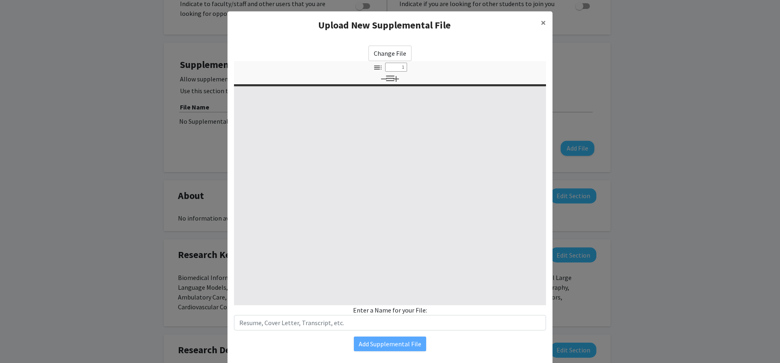
type input "0"
select select "custom"
type input "1"
select select "auto"
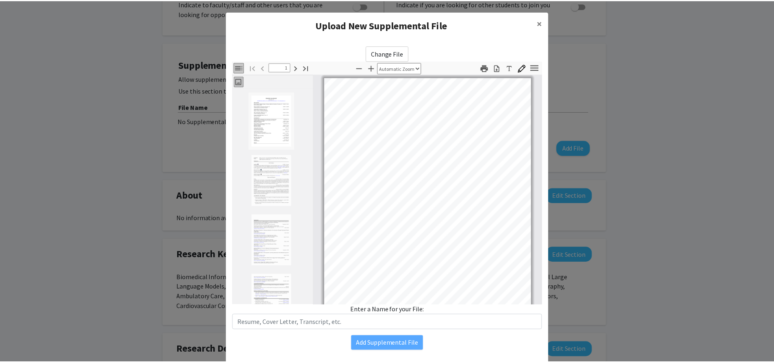
scroll to position [1, 0]
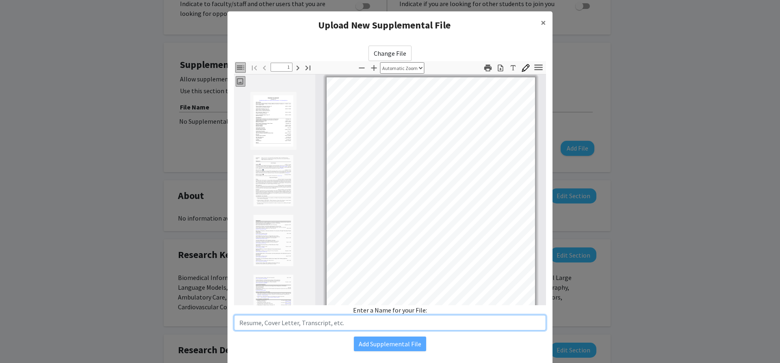
click at [402, 325] on input "text" at bounding box center [390, 322] width 312 height 15
paste input "Resumé"
type input "Resumé"
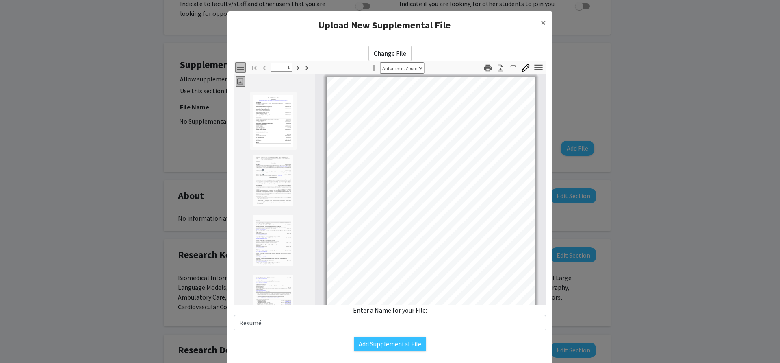
click at [403, 352] on div "Change File Thumbnails Document Outline Attachments Layers Current Outline Item…" at bounding box center [390, 198] width 325 height 318
drag, startPoint x: 404, startPoint y: 345, endPoint x: 447, endPoint y: 347, distance: 43.1
click at [404, 345] on button "Add Supplemental File" at bounding box center [390, 343] width 72 height 15
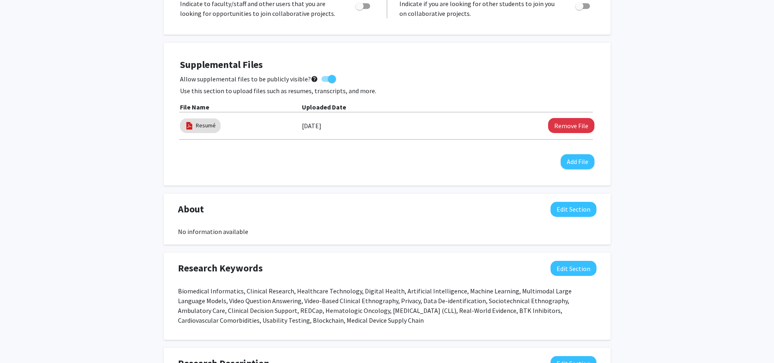
click at [635, 176] on div "[PERSON_NAME] Edit Section See Public View help Degree Level: Doctoral Candidat…" at bounding box center [387, 360] width 774 height 1006
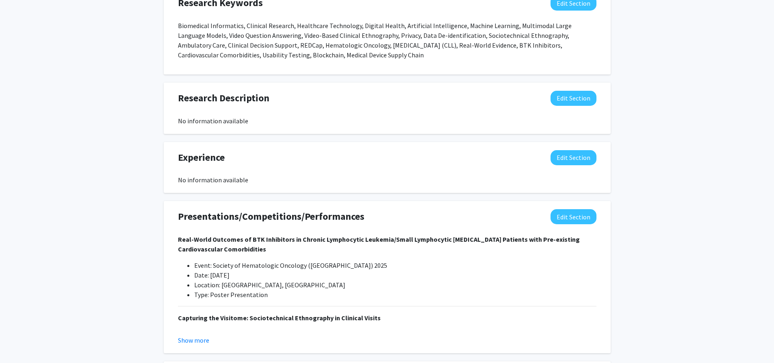
scroll to position [0, 0]
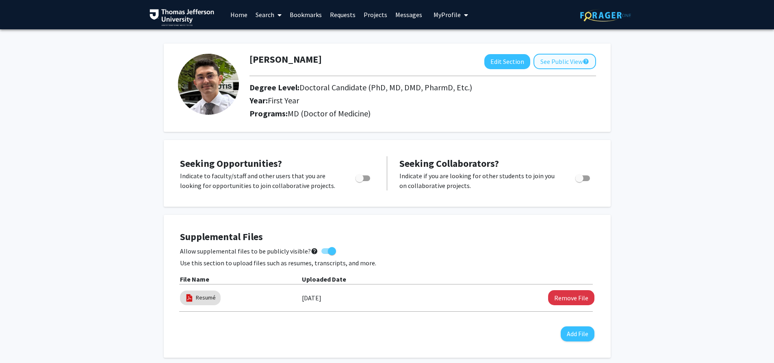
click at [567, 63] on button "See Public View help" at bounding box center [565, 61] width 63 height 15
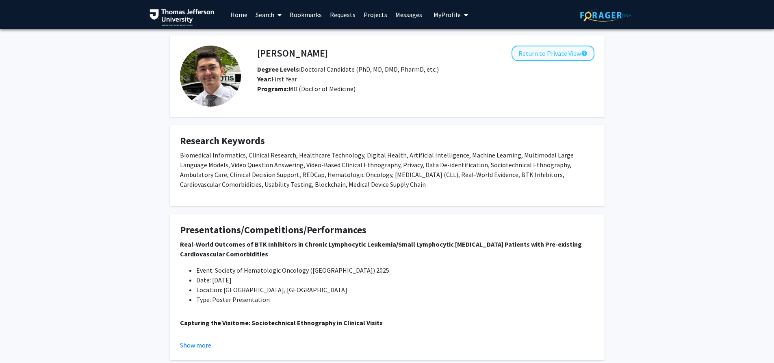
click at [562, 51] on button "Return to Private View help" at bounding box center [553, 53] width 83 height 15
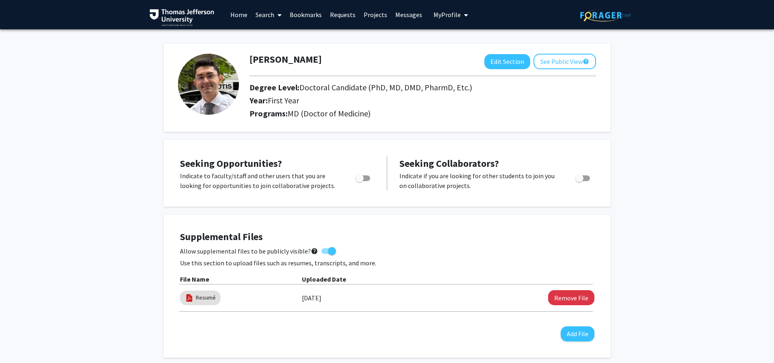
click at [448, 19] on span "My Profile" at bounding box center [447, 15] width 27 height 8
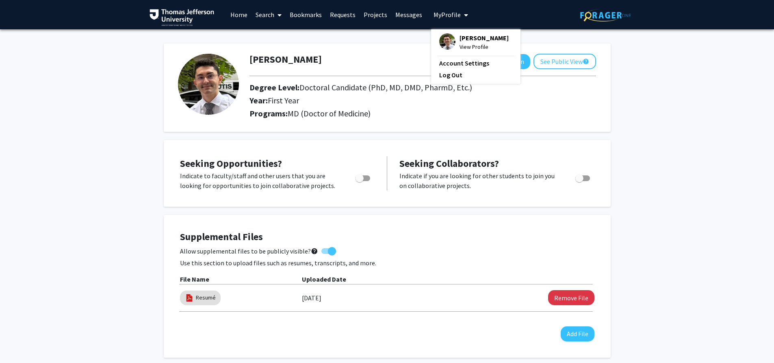
click at [360, 45] on div "[PERSON_NAME] Edit Section See Public View help Degree Level: Doctoral Candidat…" at bounding box center [387, 87] width 447 height 88
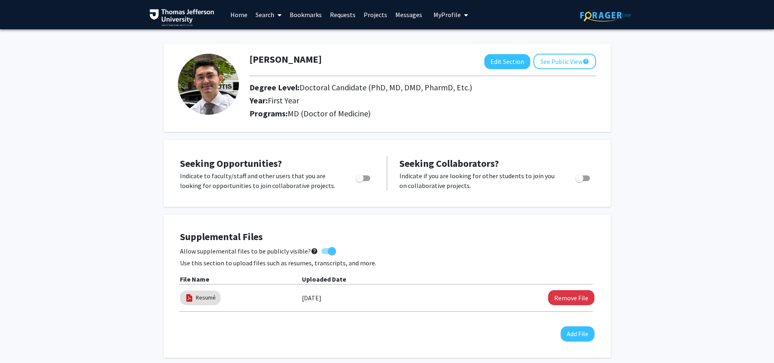
click at [246, 13] on link "Home" at bounding box center [238, 14] width 25 height 28
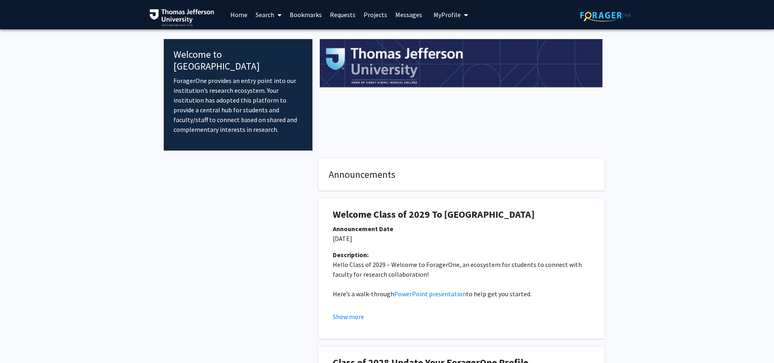
click at [268, 13] on link "Search" at bounding box center [269, 14] width 34 height 28
click at [276, 54] on span "Students" at bounding box center [277, 54] width 50 height 16
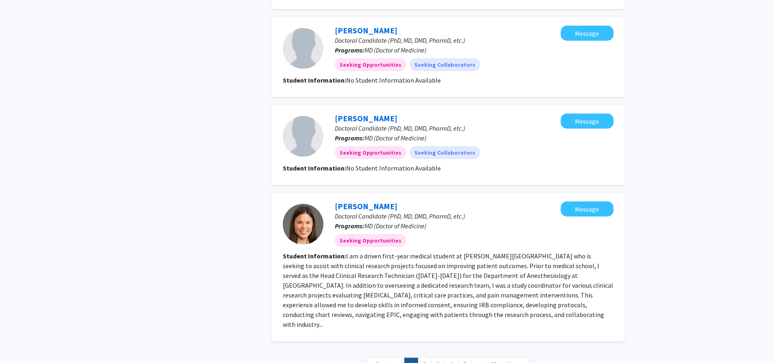
scroll to position [768, 0]
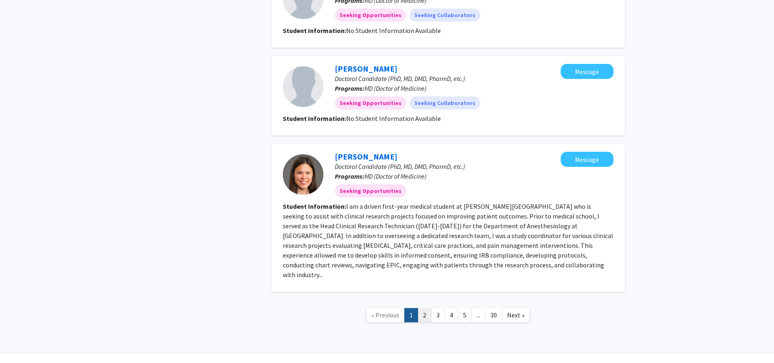
click at [424, 308] on link "2" at bounding box center [425, 315] width 14 height 14
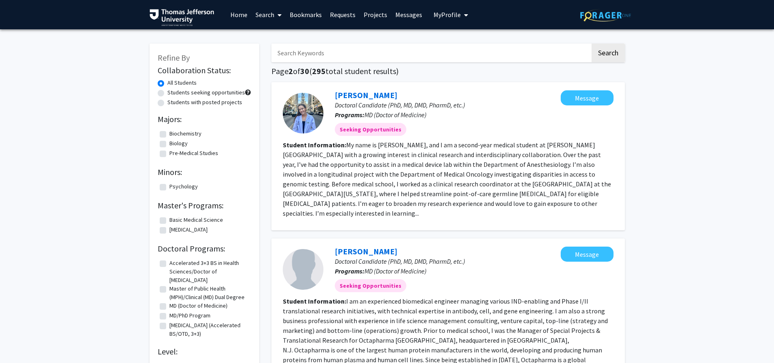
click at [366, 56] on input "Search Keywords" at bounding box center [430, 52] width 319 height 19
click at [347, 59] on input "Search Keywords" at bounding box center [430, 52] width 319 height 19
type input "grace"
click at [615, 62] on button "Search" at bounding box center [608, 52] width 33 height 19
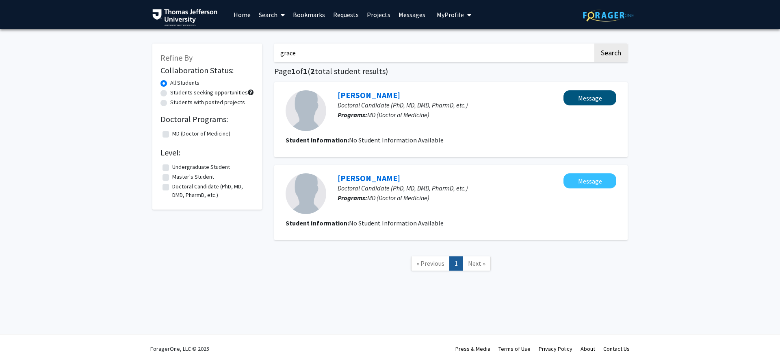
click at [576, 99] on button "Message" at bounding box center [590, 97] width 53 height 15
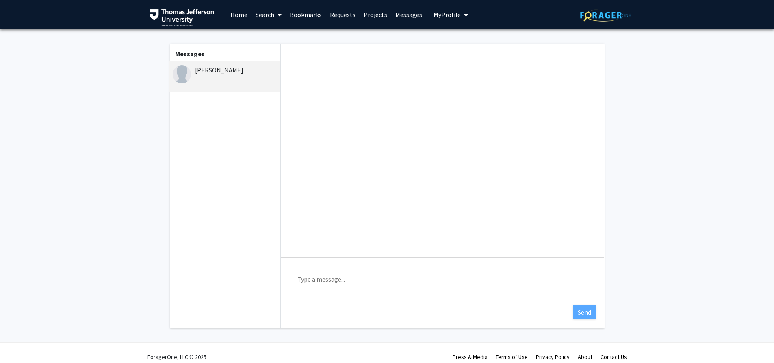
click at [231, 87] on div "[PERSON_NAME]" at bounding box center [225, 76] width 112 height 30
click at [254, 17] on link "Search" at bounding box center [269, 14] width 34 height 28
click at [281, 39] on span "Faculty/Staff" at bounding box center [282, 37] width 60 height 16
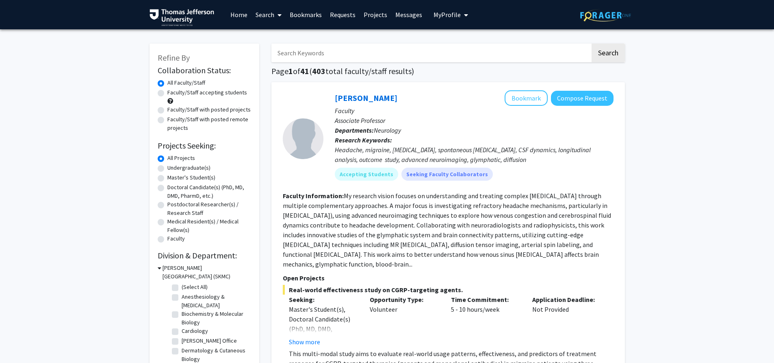
click at [341, 52] on input "Search Keywords" at bounding box center [430, 52] width 319 height 19
type input "[PERSON_NAME]"
click at [608, 54] on button "Search" at bounding box center [608, 52] width 33 height 19
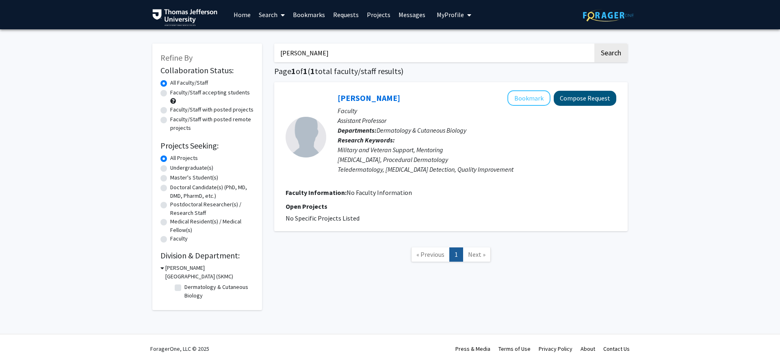
click at [585, 101] on button "Compose Request" at bounding box center [585, 98] width 63 height 15
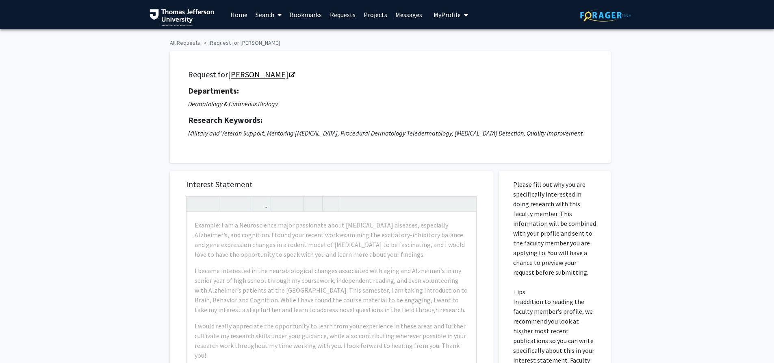
click at [279, 76] on link "[PERSON_NAME]" at bounding box center [261, 74] width 66 height 10
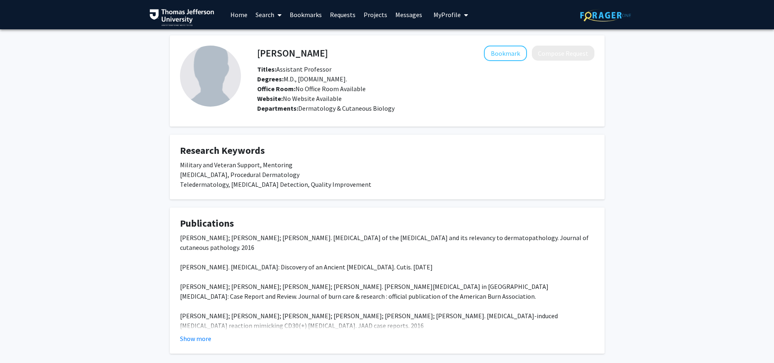
click at [281, 54] on h4 "[PERSON_NAME]" at bounding box center [292, 53] width 71 height 15
copy h4 "[PERSON_NAME]"
